Goal: Transaction & Acquisition: Purchase product/service

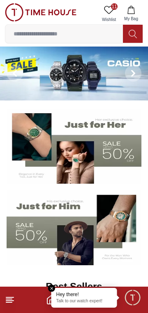
click at [113, 12] on icon at bounding box center [109, 10] width 10 height 10
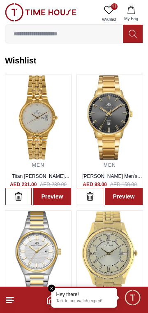
click at [38, 146] on img at bounding box center [38, 117] width 66 height 85
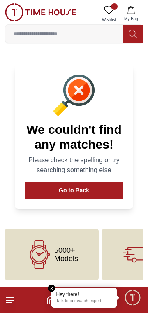
click at [86, 189] on button "Go to Back" at bounding box center [74, 189] width 99 height 17
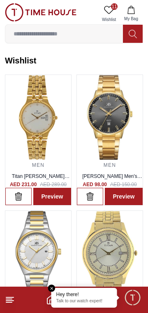
click at [12, 303] on icon at bounding box center [10, 300] width 10 height 10
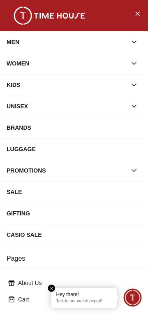
scroll to position [129, 0]
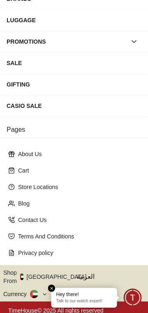
click at [56, 275] on button "Shop From [GEOGRAPHIC_DATA]" at bounding box center [47, 276] width 89 height 16
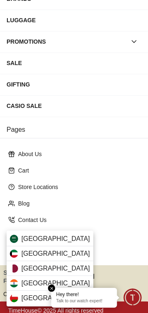
click at [62, 239] on div "[GEOGRAPHIC_DATA]" at bounding box center [50, 238] width 87 height 15
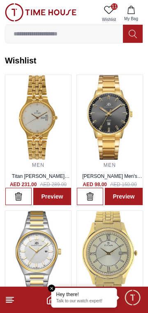
click at [84, 299] on p "Talk to our watch expert!" at bounding box center [84, 301] width 56 height 6
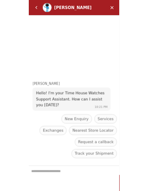
scroll to position [25, 0]
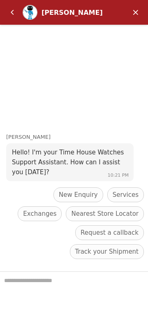
click at [113, 191] on span "Services" at bounding box center [126, 195] width 26 height 10
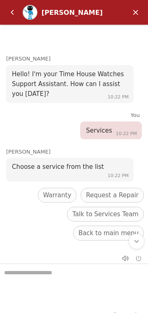
scroll to position [0, 0]
click at [137, 13] on em "Minimize" at bounding box center [136, 12] width 16 height 16
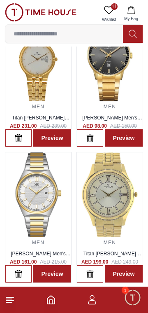
click at [51, 302] on icon "Home" at bounding box center [51, 300] width 10 height 10
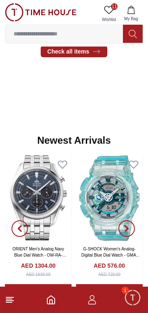
scroll to position [425, 0]
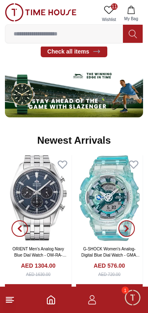
click at [114, 199] on button "button" at bounding box center [127, 228] width 30 height 146
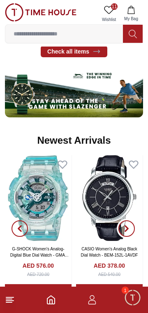
click at [113, 201] on button "button" at bounding box center [127, 228] width 30 height 146
click at [90, 197] on img at bounding box center [109, 198] width 67 height 86
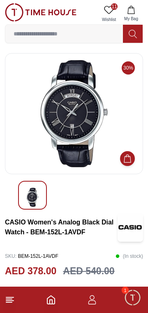
click at [131, 15] on button "My Bag" at bounding box center [131, 13] width 24 height 21
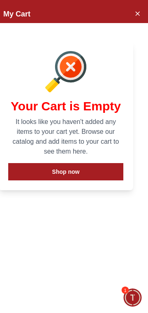
click at [139, 13] on icon "Close Account" at bounding box center [137, 13] width 7 height 10
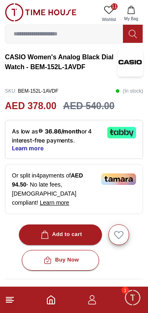
scroll to position [165, 0]
click at [75, 255] on div "Buy Now" at bounding box center [60, 259] width 37 height 9
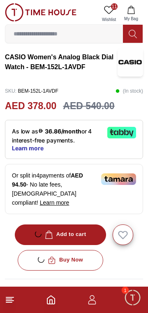
click at [74, 250] on div "Buy Now" at bounding box center [74, 260] width 138 height 21
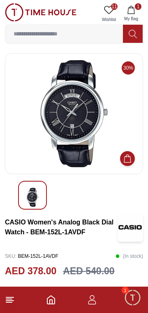
scroll to position [165, 0]
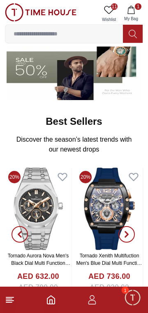
scroll to position [425, 0]
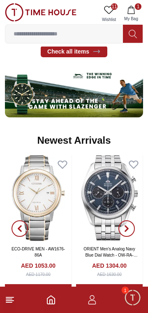
click at [130, 15] on button "1 My Bag" at bounding box center [131, 13] width 24 height 21
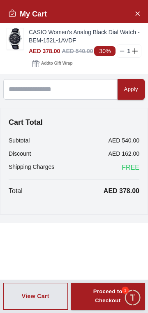
click at [123, 51] on icon at bounding box center [122, 51] width 7 height 7
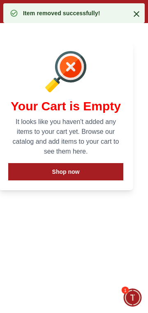
click at [139, 14] on icon at bounding box center [137, 14] width 10 height 10
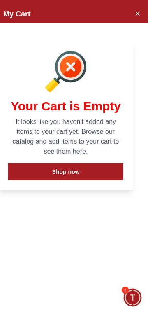
click at [137, 13] on icon "Close Account" at bounding box center [138, 14] width 4 height 4
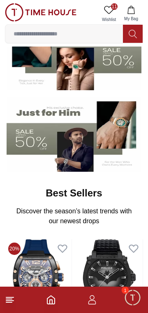
scroll to position [0, 0]
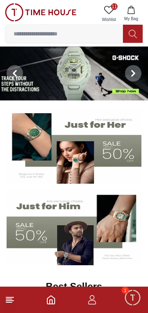
click at [114, 7] on span "11" at bounding box center [114, 6] width 7 height 7
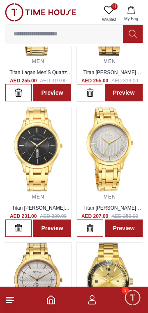
scroll to position [377, 0]
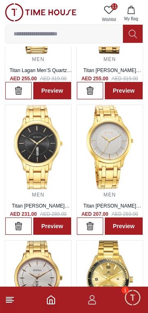
click at [28, 158] on img at bounding box center [38, 147] width 66 height 85
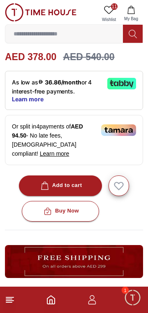
scroll to position [214, 0]
click at [56, 206] on div "Buy Now" at bounding box center [60, 210] width 37 height 9
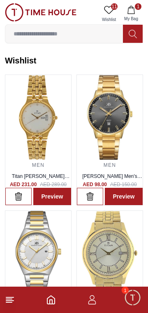
scroll to position [377, 0]
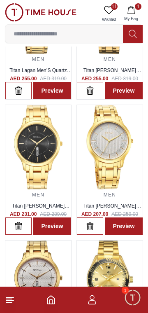
click at [14, 304] on icon at bounding box center [10, 300] width 10 height 10
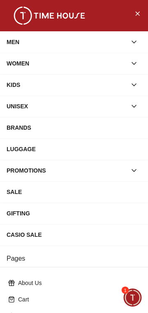
scroll to position [129, 0]
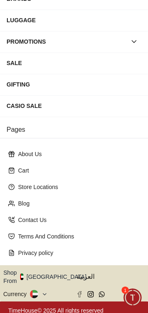
click at [58, 272] on button "Shop From [GEOGRAPHIC_DATA]" at bounding box center [47, 276] width 89 height 16
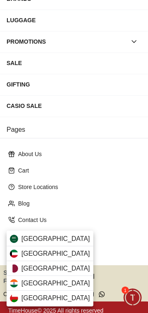
click at [62, 237] on div "[GEOGRAPHIC_DATA]" at bounding box center [50, 238] width 87 height 15
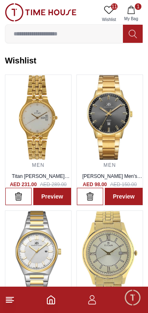
click at [134, 11] on icon "button" at bounding box center [131, 10] width 7 height 8
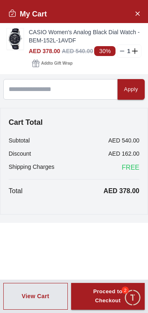
click at [125, 52] on icon at bounding box center [122, 51] width 7 height 7
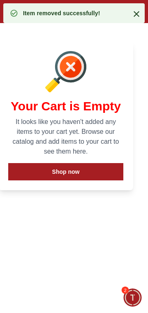
click at [136, 14] on icon at bounding box center [137, 14] width 6 height 6
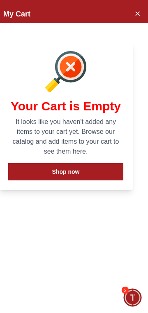
click at [93, 175] on button "Shop now" at bounding box center [65, 171] width 115 height 17
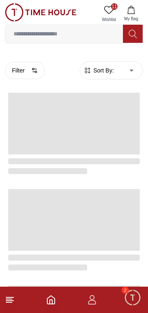
click at [108, 12] on icon at bounding box center [109, 10] width 10 height 10
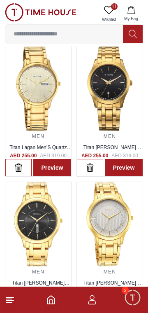
scroll to position [301, 0]
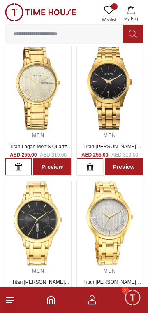
click at [46, 224] on img at bounding box center [38, 223] width 66 height 85
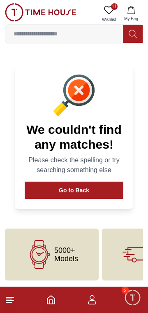
click at [56, 196] on button "Go to Back" at bounding box center [74, 189] width 99 height 17
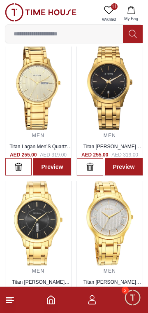
click at [13, 298] on icon at bounding box center [10, 300] width 10 height 10
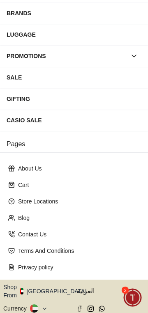
scroll to position [129, 0]
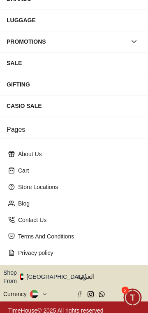
click at [58, 275] on button "Shop From [GEOGRAPHIC_DATA]" at bounding box center [47, 276] width 89 height 16
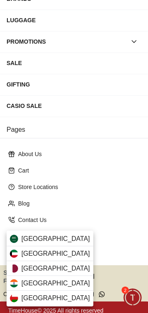
click at [60, 238] on div "[GEOGRAPHIC_DATA]" at bounding box center [50, 238] width 87 height 15
